Goal: Task Accomplishment & Management: Use online tool/utility

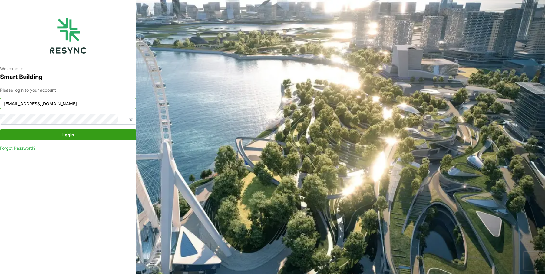
click at [75, 101] on input "[EMAIL_ADDRESS][DOMAIN_NAME]" at bounding box center [68, 103] width 136 height 11
type input "[EMAIL_ADDRESS][DOMAIN_NAME]"
click at [100, 136] on span "Login" at bounding box center [68, 135] width 125 height 10
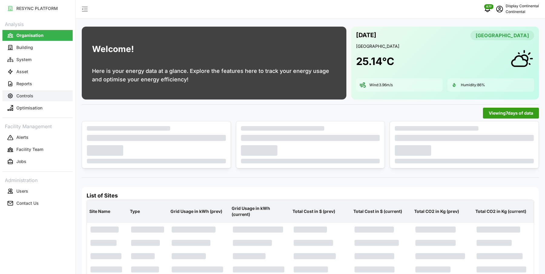
click at [36, 96] on button "Controls" at bounding box center [37, 95] width 70 height 11
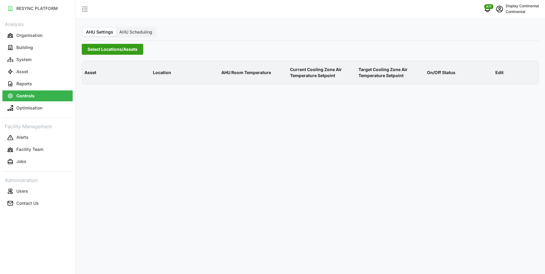
click at [128, 50] on span "Select Locations/Assets" at bounding box center [112, 49] width 50 height 10
click at [88, 77] on icon at bounding box center [89, 76] width 5 height 5
click at [101, 85] on span "Select CA1" at bounding box center [102, 86] width 4 height 4
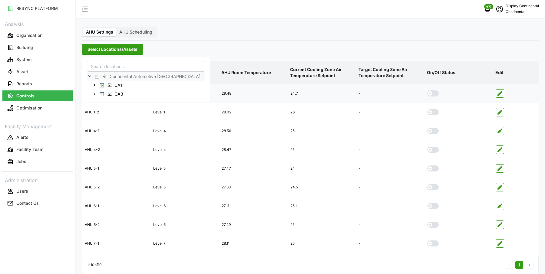
click at [432, 93] on span at bounding box center [435, 93] width 7 height 6
click at [427, 90] on input "checkbox" at bounding box center [427, 90] width 0 height 0
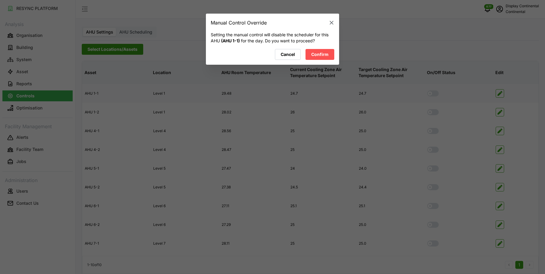
click at [330, 58] on button "Confirm" at bounding box center [319, 54] width 29 height 11
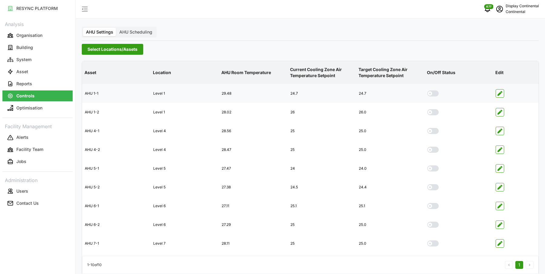
click at [436, 93] on span at bounding box center [435, 93] width 7 height 6
click at [427, 90] on input "checkbox" at bounding box center [427, 90] width 0 height 0
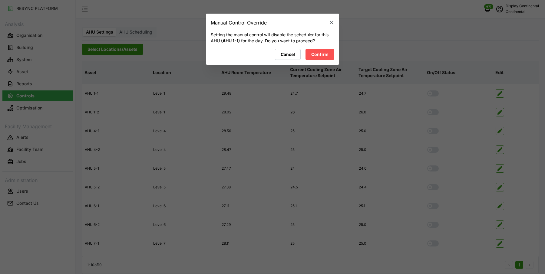
click at [330, 21] on icon "button" at bounding box center [331, 23] width 6 height 6
